Goal: Task Accomplishment & Management: Use online tool/utility

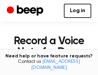
scroll to position [6, 0]
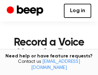
click at [78, 13] on link "Log in" at bounding box center [77, 11] width 27 height 14
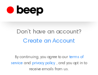
scroll to position [100, 0]
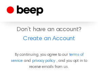
click at [82, 8] on icon "button" at bounding box center [84, 6] width 4 height 4
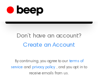
scroll to position [90, 0]
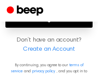
click at [84, 28] on button "Continue with Google" at bounding box center [48, 16] width 87 height 22
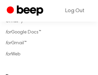
scroll to position [510, 0]
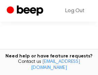
scroll to position [100, 0]
click at [82, 31] on main "Record a Voice Note for Docs Tap to Record. Tired of copying and pasting? Use t…" at bounding box center [49, 11] width 98 height 222
click at [76, 31] on main "Record a Voice Note for Docs Tap to Record. Tired of copying and pasting? Use t…" at bounding box center [49, 15] width 98 height 222
